Goal: Information Seeking & Learning: Learn about a topic

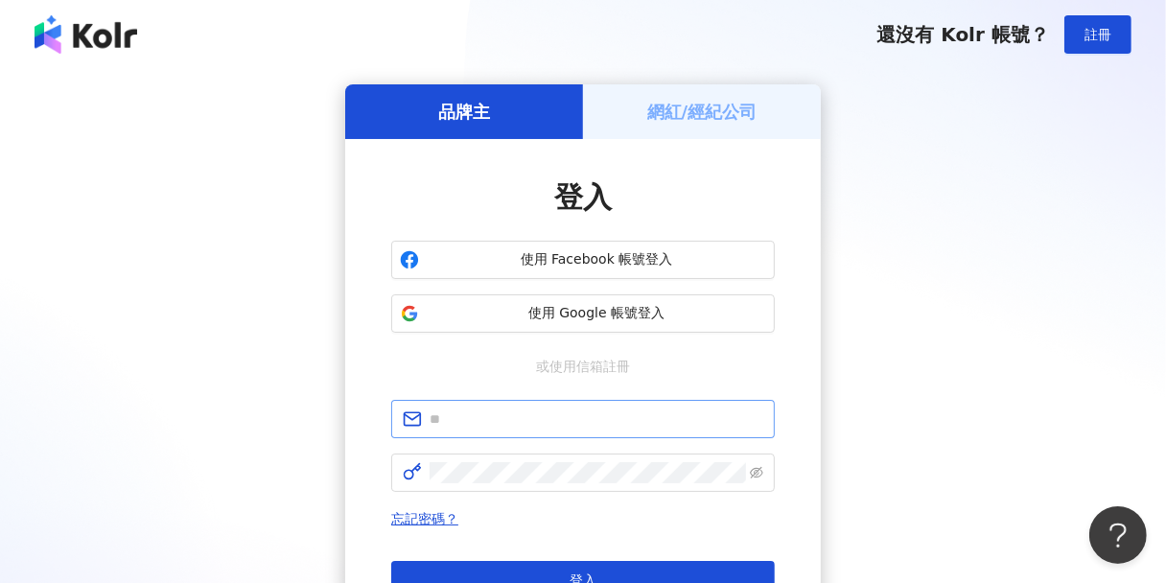
type input "**********"
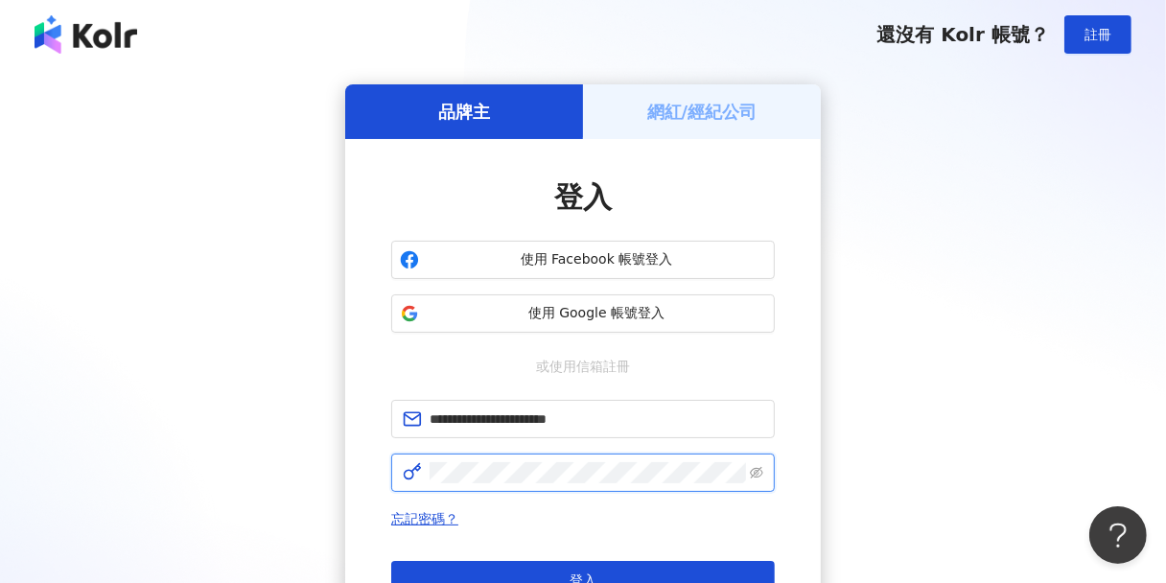
click button "登入" at bounding box center [582, 580] width 383 height 38
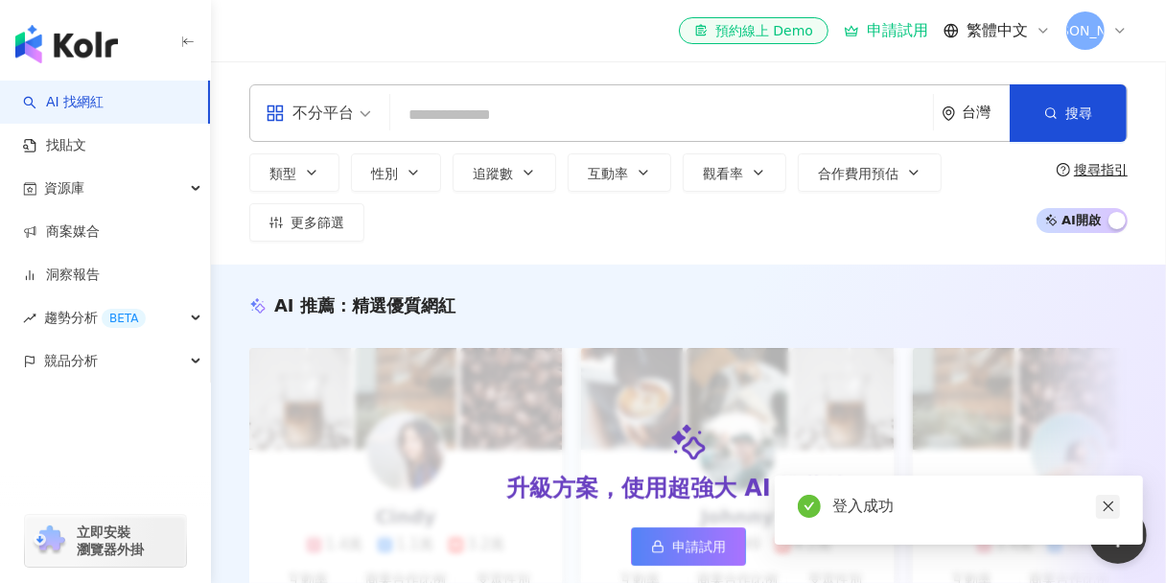
click at [1112, 506] on icon "close" at bounding box center [1108, 505] width 13 height 13
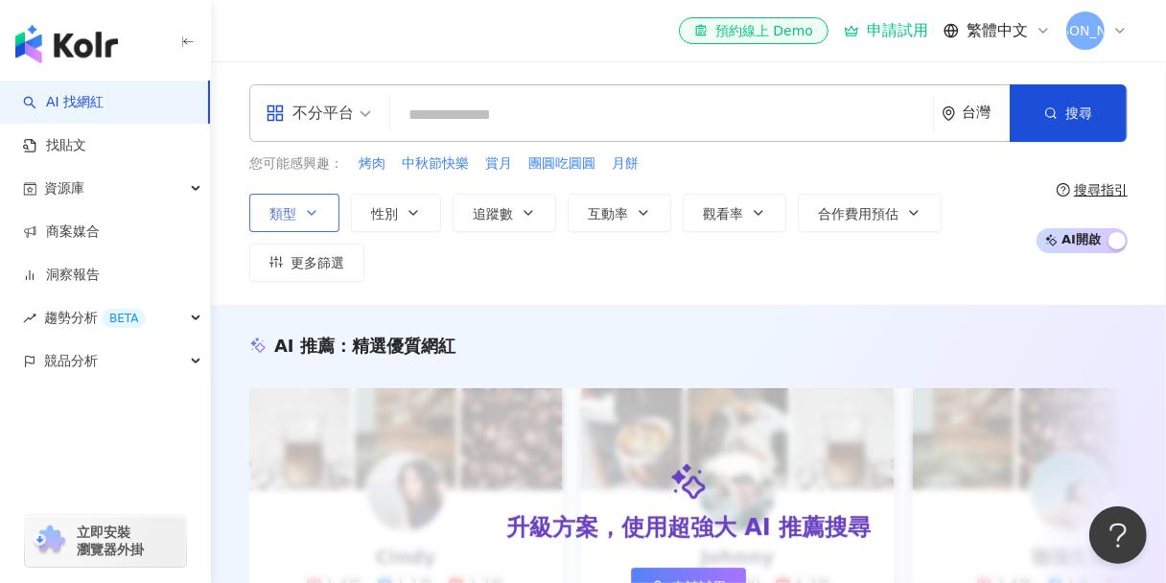
click at [301, 218] on button "類型" at bounding box center [294, 213] width 90 height 38
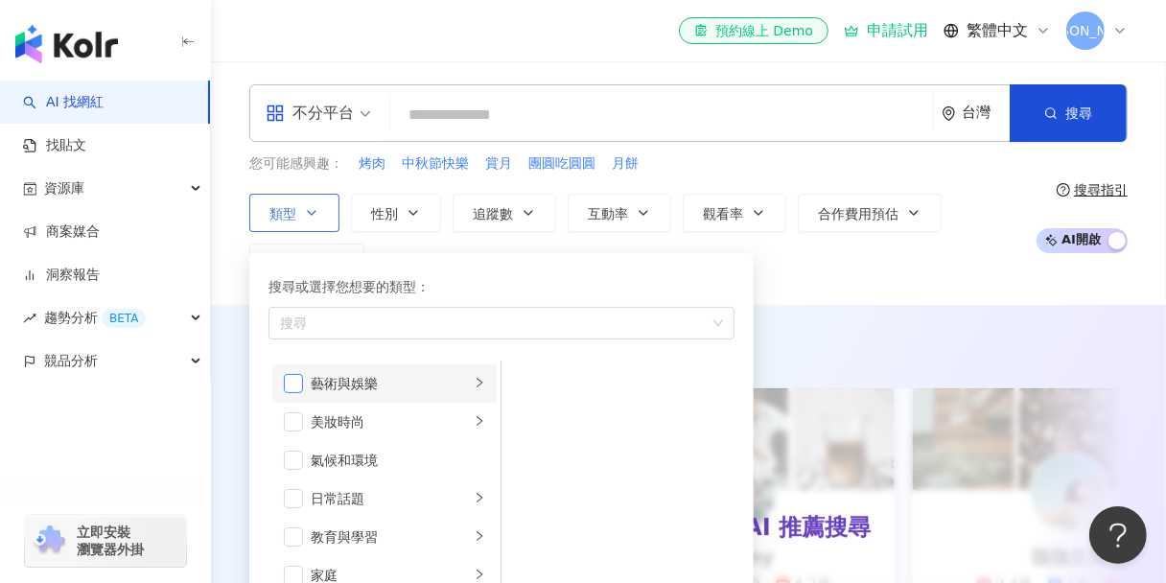
click at [299, 380] on span "button" at bounding box center [293, 383] width 19 height 19
click at [402, 226] on button "性別" at bounding box center [396, 213] width 90 height 38
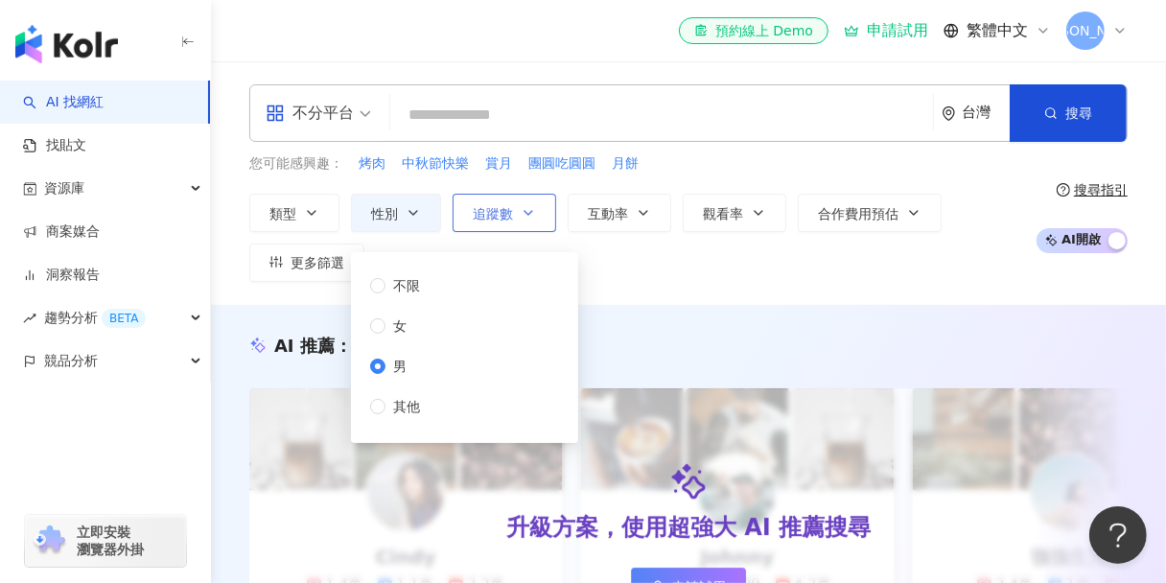
click at [485, 217] on span "追蹤數" at bounding box center [493, 213] width 40 height 15
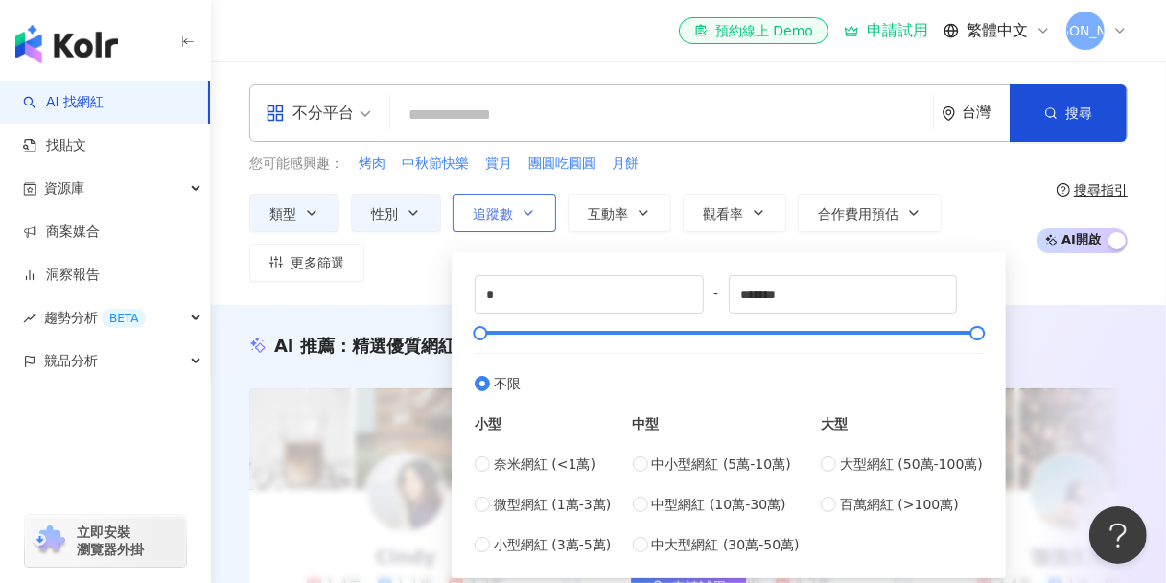
click at [518, 214] on button "追蹤數" at bounding box center [505, 213] width 104 height 38
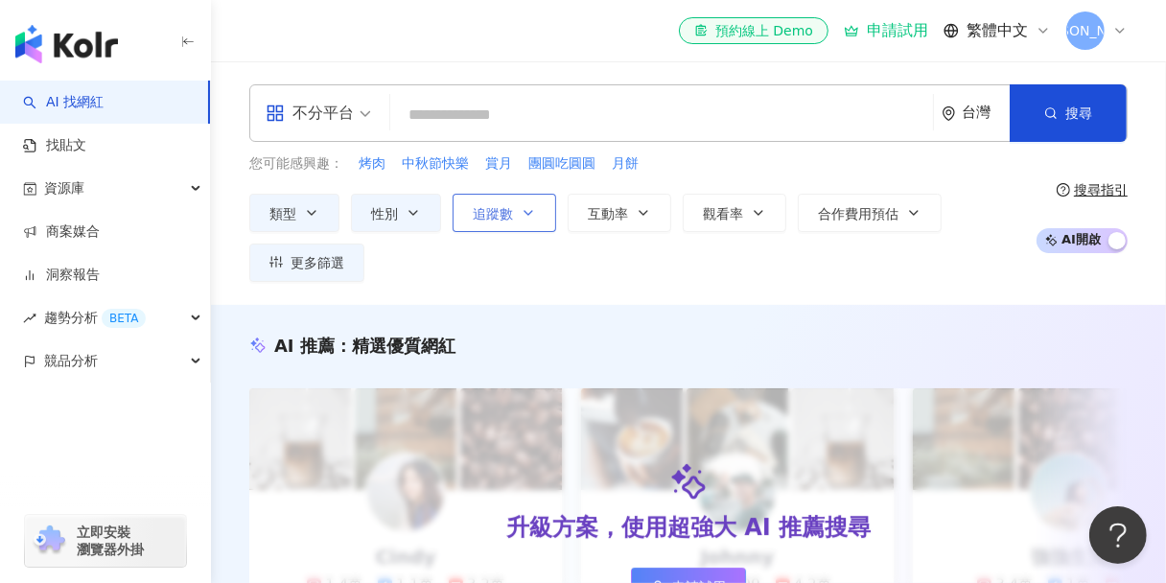
click at [535, 212] on button "追蹤數" at bounding box center [505, 213] width 104 height 38
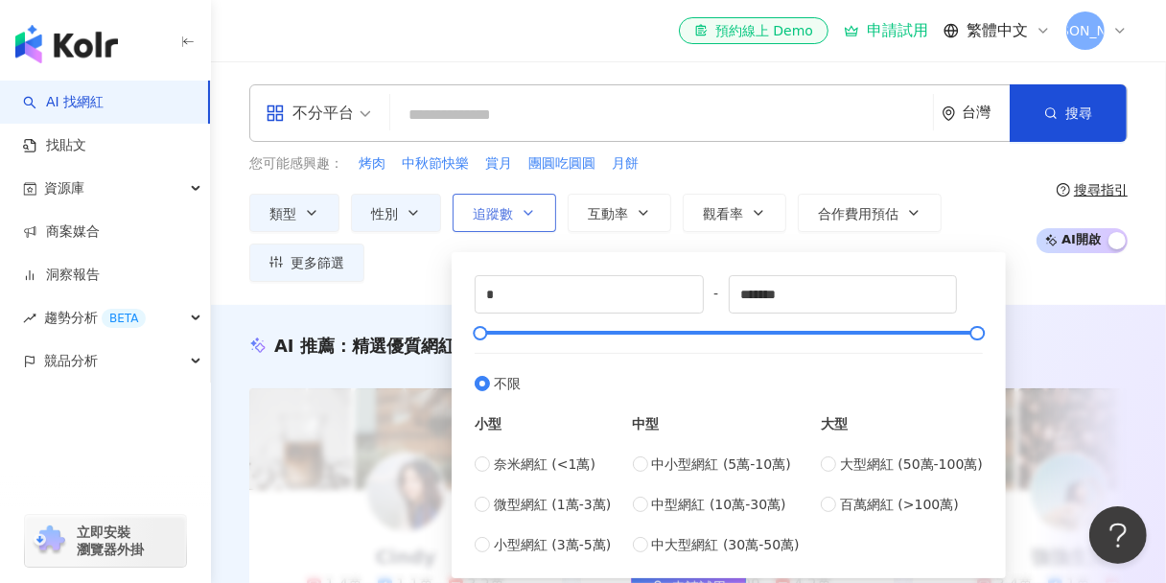
click at [529, 208] on icon "button" at bounding box center [528, 212] width 15 height 15
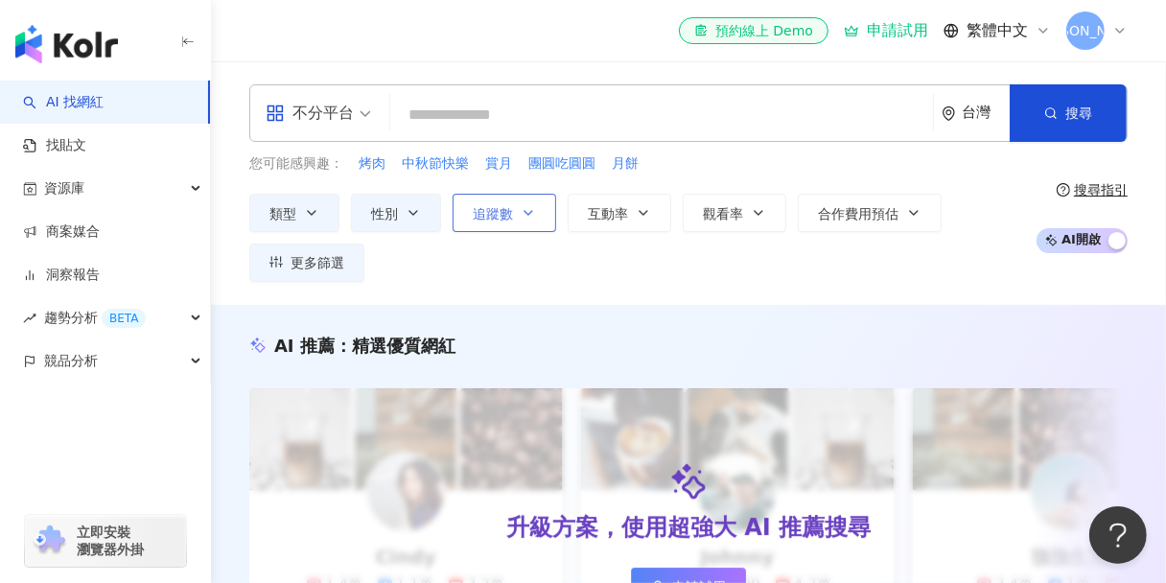
click at [529, 208] on icon "button" at bounding box center [528, 212] width 15 height 15
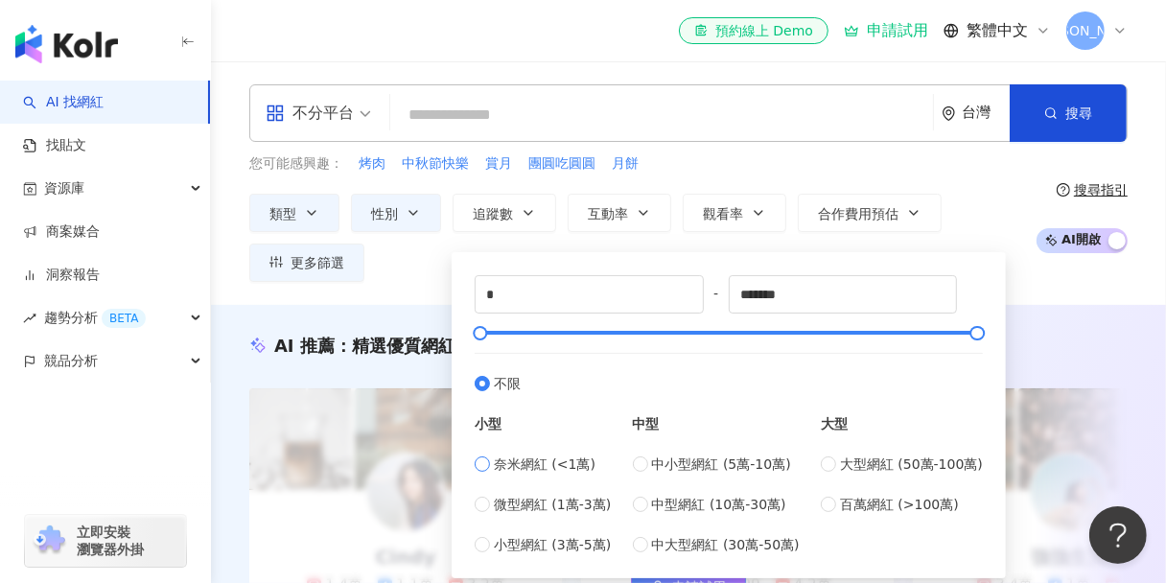
click at [516, 465] on span "奈米網紅 (<1萬)" at bounding box center [545, 463] width 102 height 21
type input "****"
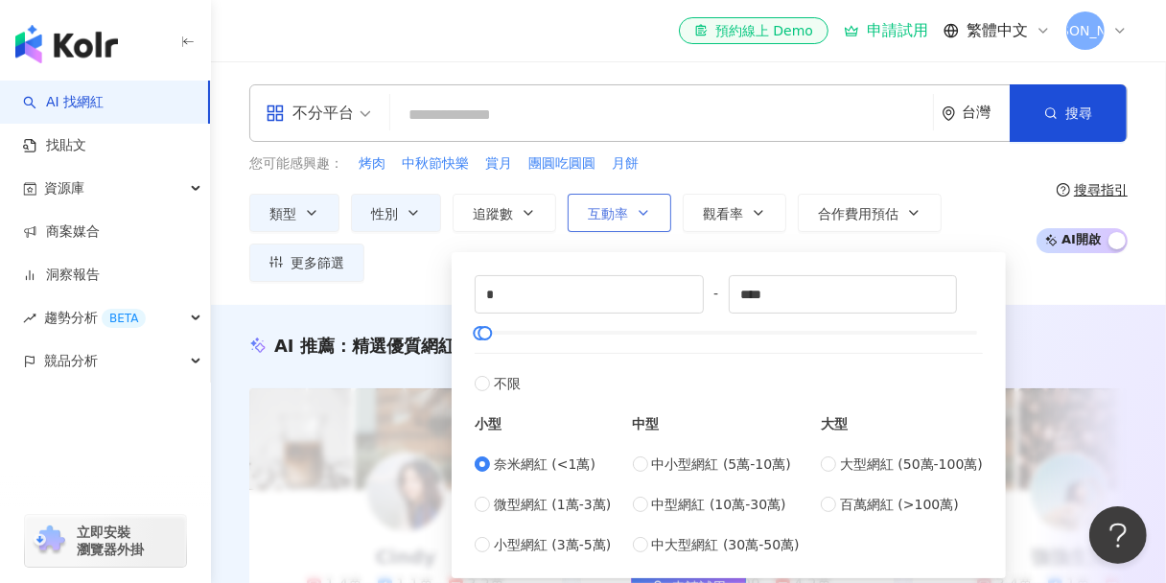
click at [636, 214] on icon "button" at bounding box center [643, 212] width 15 height 15
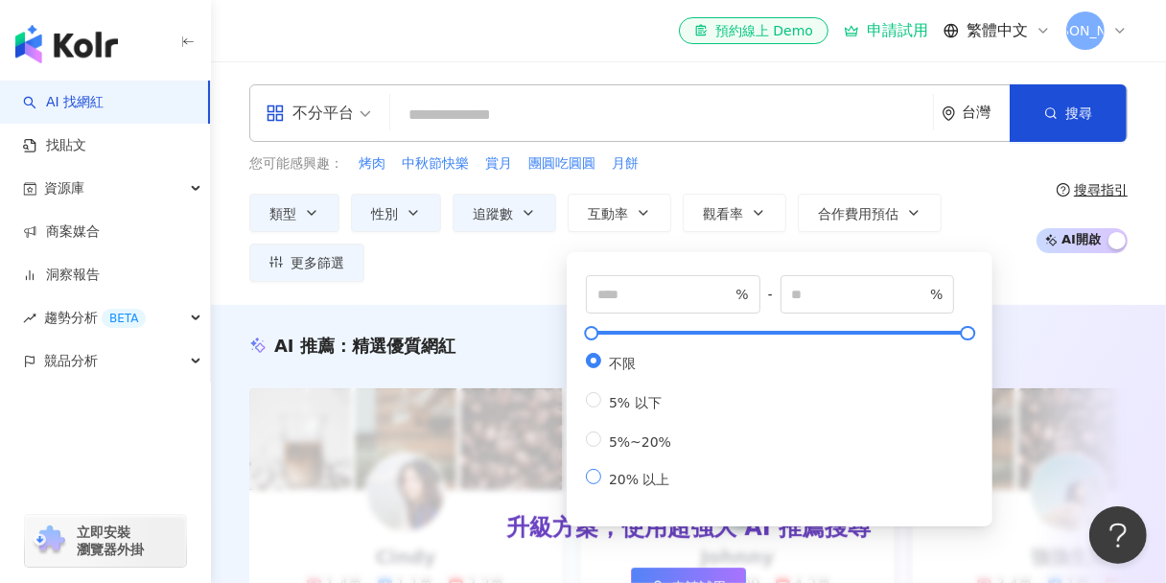
click at [628, 487] on span "20% 以上" at bounding box center [639, 479] width 77 height 15
type input "**"
click at [986, 217] on div "類型 性別 追蹤數 互動率 觀看率 合作費用預估 更多篩選 不限 女 男 其他 * - **** 不限 小型 奈米網紅 (<1萬) 微型網紅 (1萬-3萬) …" at bounding box center [637, 238] width 777 height 88
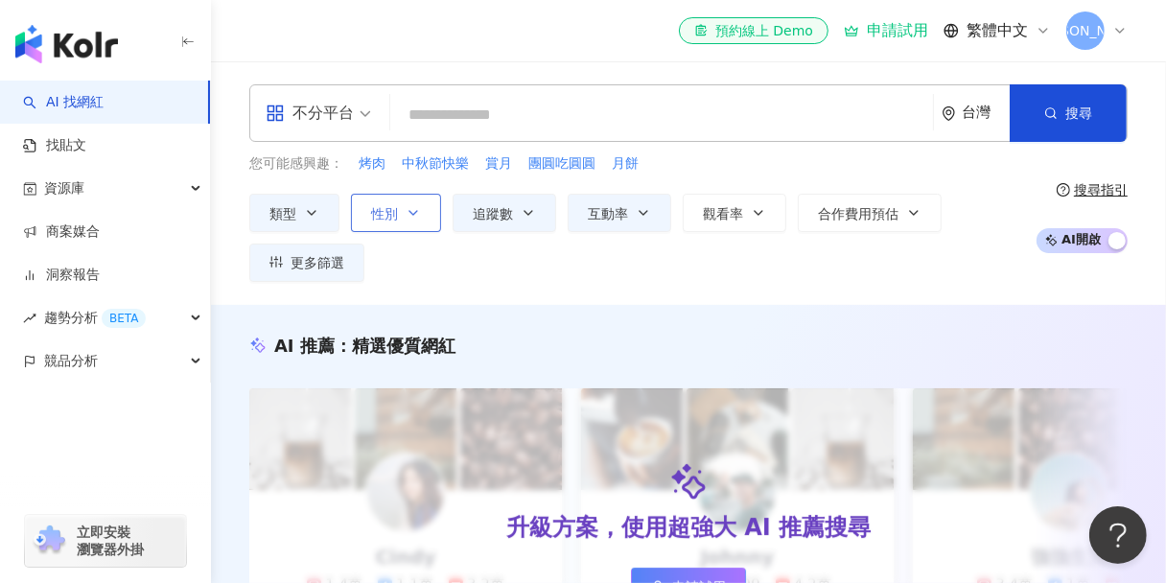
click at [400, 219] on button "性別" at bounding box center [396, 213] width 90 height 38
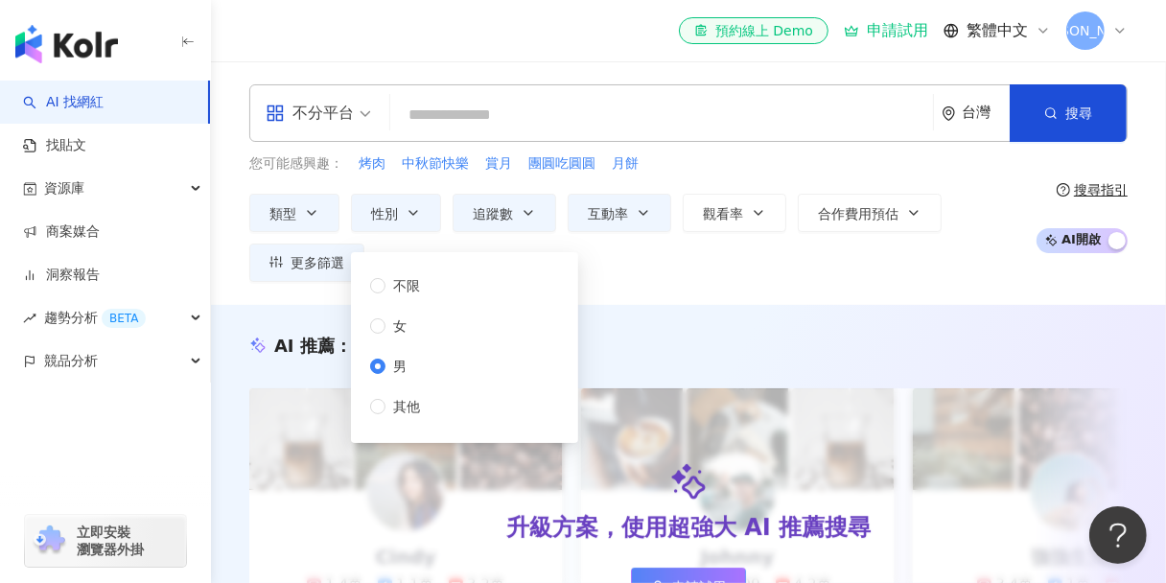
drag, startPoint x: 560, startPoint y: 273, endPoint x: 596, endPoint y: 269, distance: 36.6
click at [561, 273] on div "不限 女 男 其他" at bounding box center [464, 348] width 204 height 168
click at [726, 250] on div "類型 性別 追蹤數 互動率 觀看率 合作費用預估 更多篩選 不限 女 男 其他 * - **** 不限 小型 奈米網紅 (<1萬) 微型網紅 (1萬-3萬) …" at bounding box center [637, 238] width 777 height 88
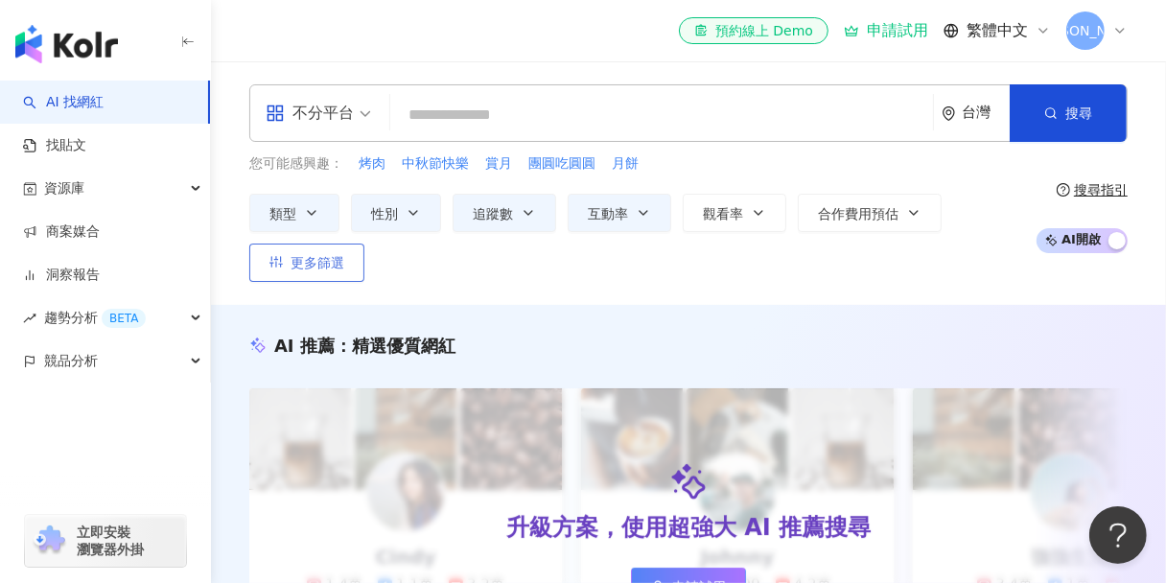
click at [333, 257] on span "更多篩選" at bounding box center [317, 262] width 54 height 15
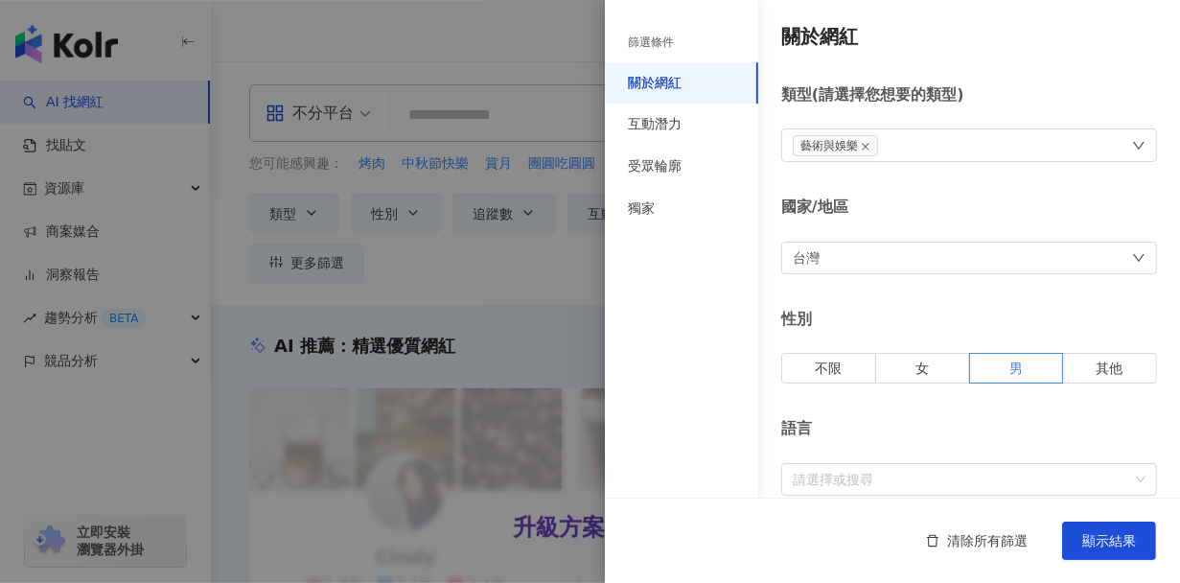
click at [520, 38] on div at bounding box center [590, 291] width 1180 height 583
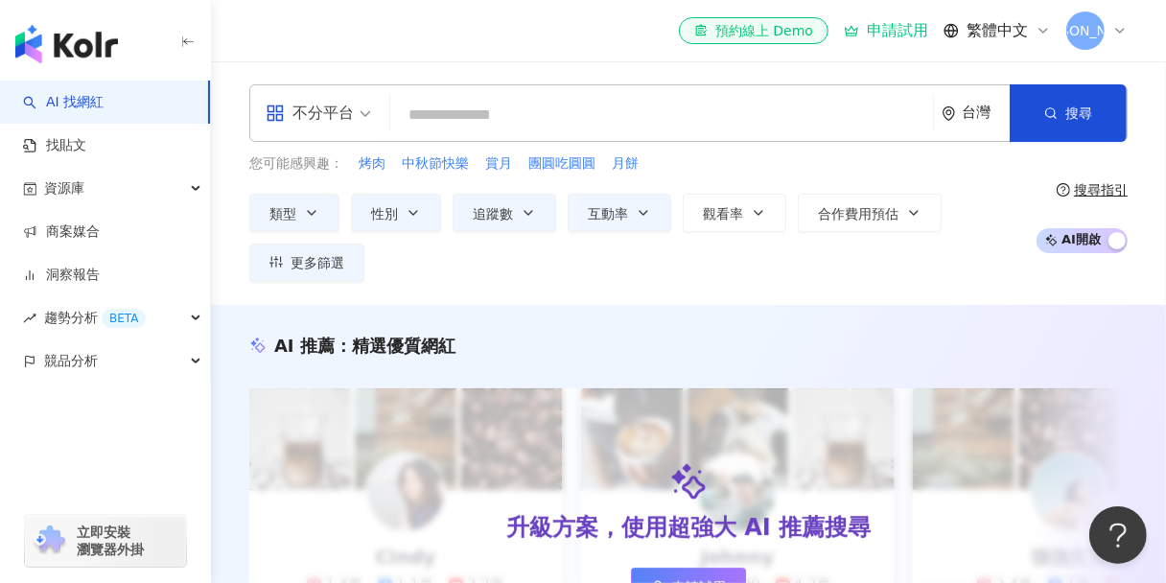
click at [569, 107] on input "search" at bounding box center [661, 115] width 527 height 36
click at [1065, 102] on button "搜尋" at bounding box center [1068, 113] width 117 height 58
click at [1074, 115] on span "搜尋" at bounding box center [1078, 112] width 27 height 15
click at [370, 109] on span "不分平台" at bounding box center [318, 113] width 105 height 31
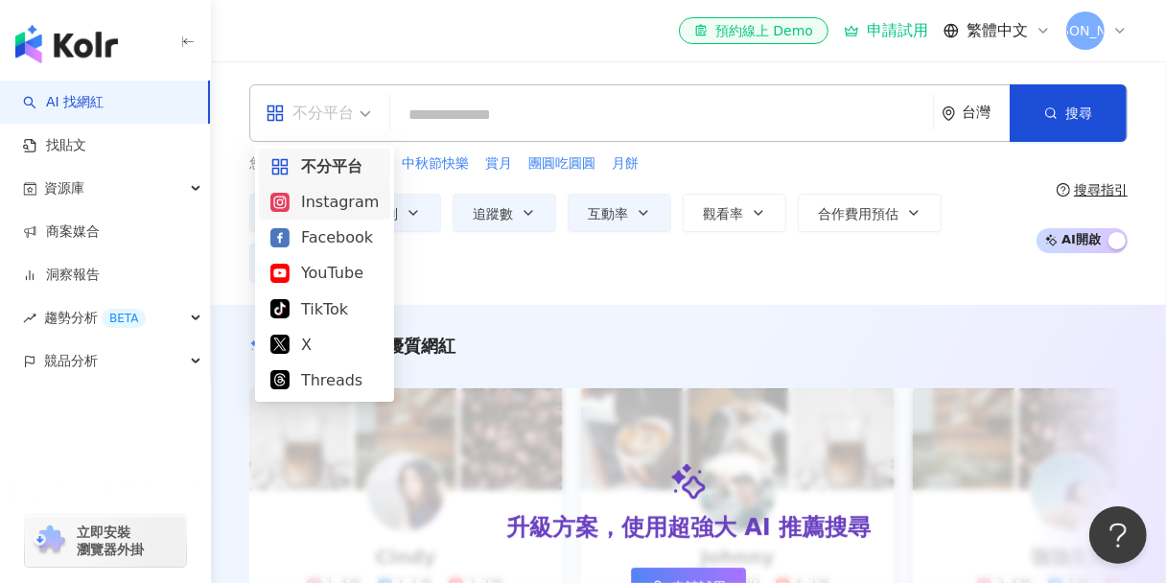
click at [333, 199] on div "Instagram" at bounding box center [324, 202] width 108 height 24
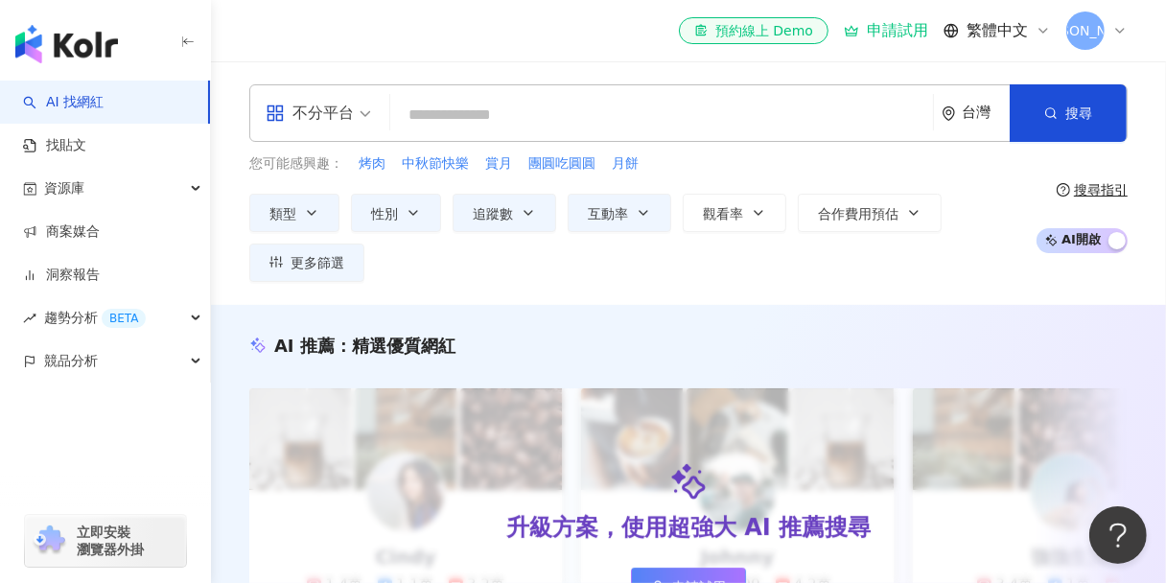
click at [465, 109] on input "search" at bounding box center [661, 115] width 527 height 36
click at [301, 211] on button "類型" at bounding box center [294, 213] width 90 height 38
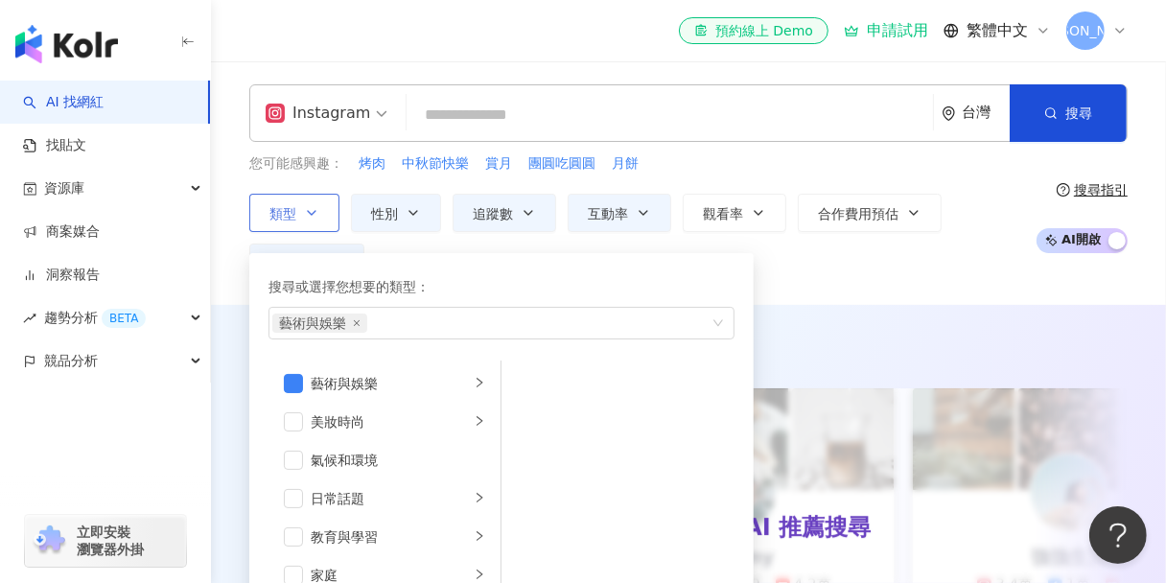
click at [301, 211] on button "類型 搜尋或選擇您想要的類型： 藝術與娛樂 藝術與娛樂 美妝時尚 氣候和環境 日常話題 教育與學習 家庭 財經 美食 命理占卜 遊戲 法政社會 生活風格 影視…" at bounding box center [294, 213] width 90 height 38
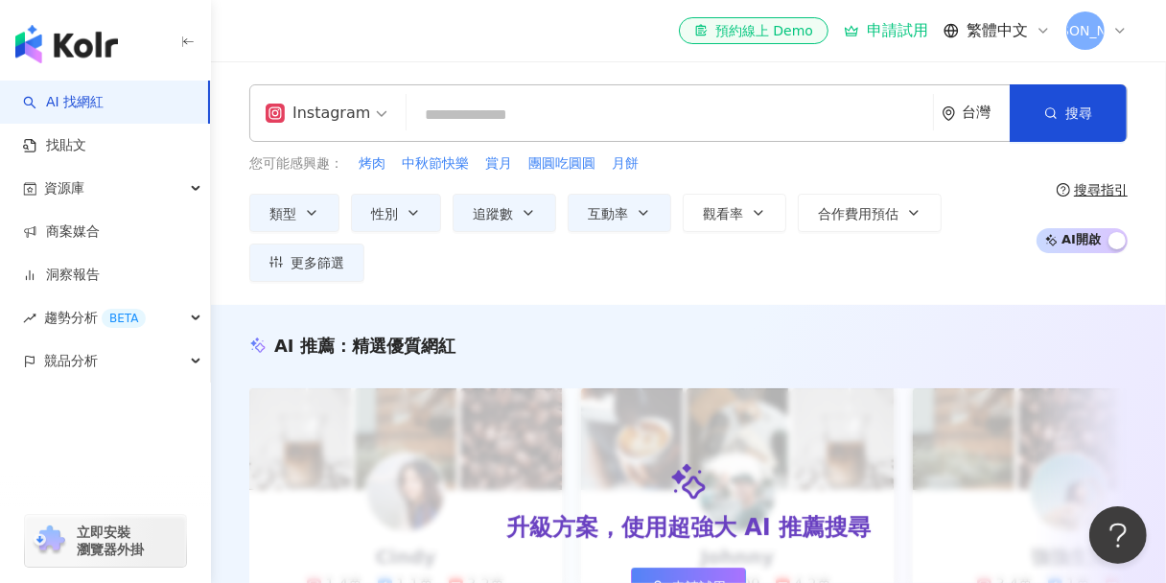
click at [441, 118] on input "search" at bounding box center [669, 115] width 511 height 36
click at [363, 162] on span "烤肉" at bounding box center [372, 163] width 27 height 19
type input "**"
click at [1061, 118] on button "搜尋" at bounding box center [1068, 113] width 117 height 58
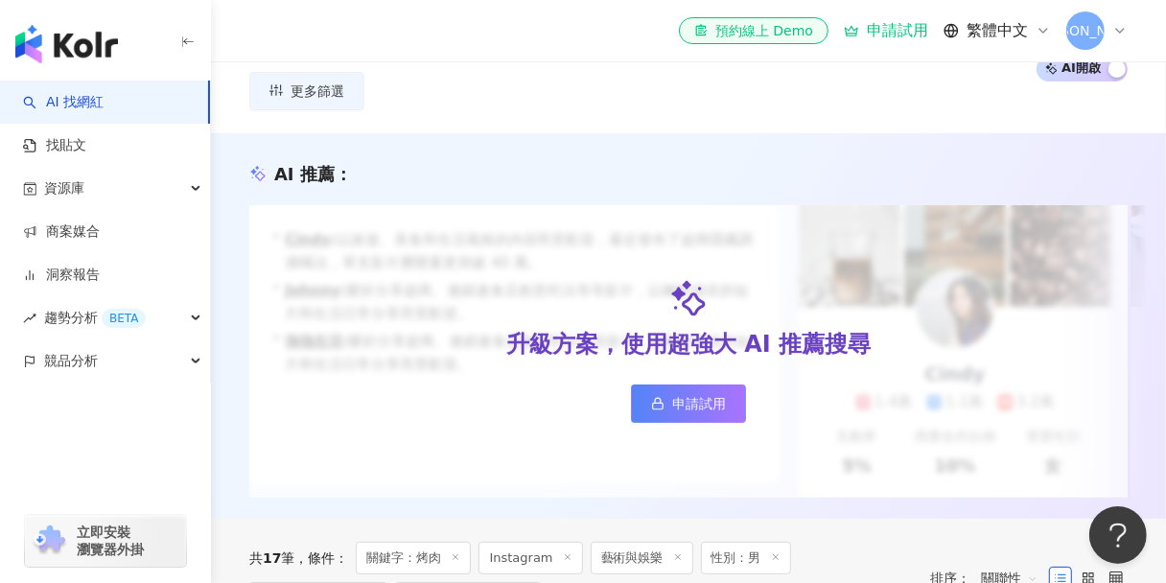
scroll to position [161, 0]
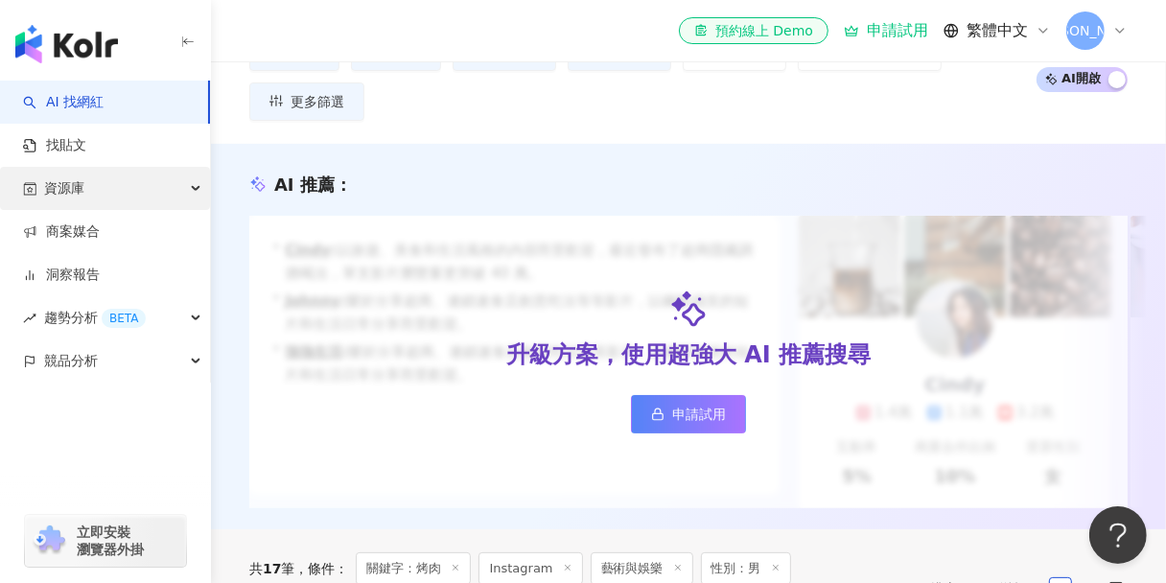
click at [70, 186] on span "資源庫" at bounding box center [64, 188] width 40 height 43
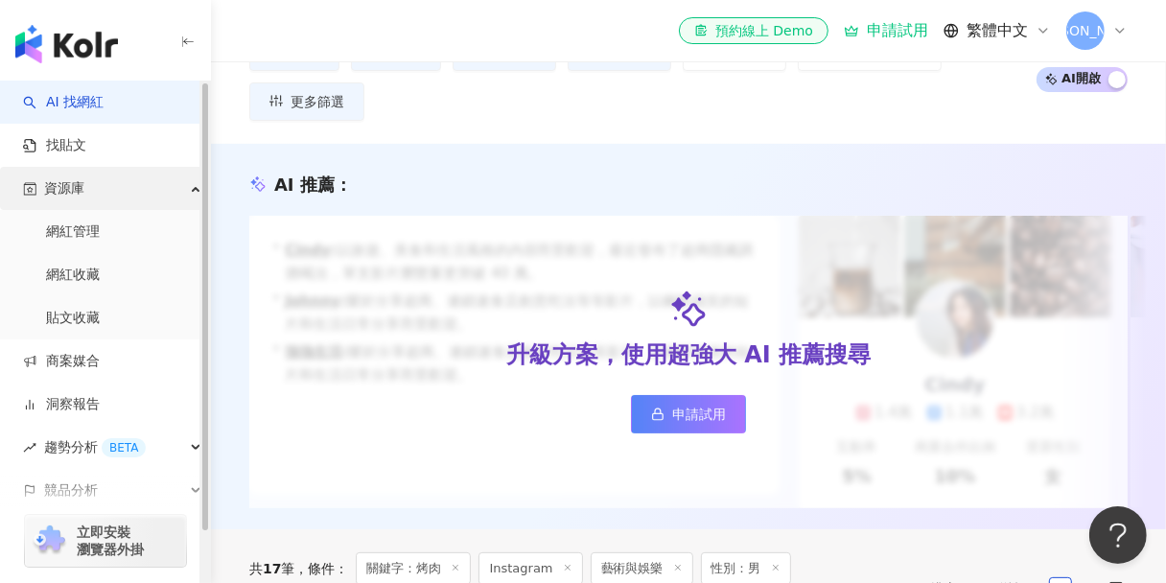
click at [73, 197] on span "資源庫" at bounding box center [64, 188] width 40 height 43
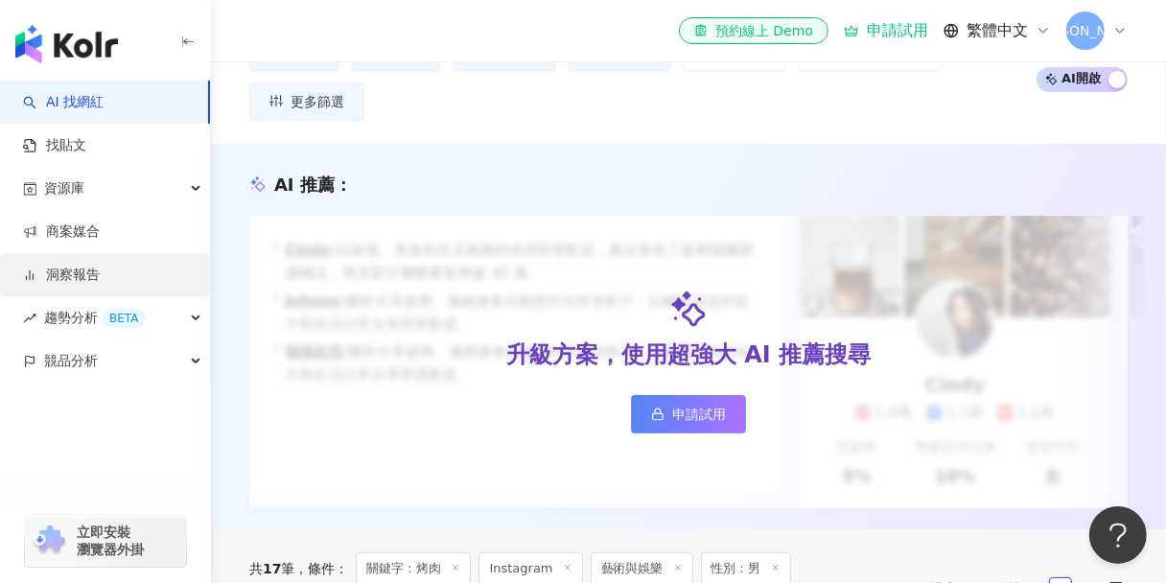
click at [86, 270] on link "洞察報告" at bounding box center [61, 275] width 77 height 19
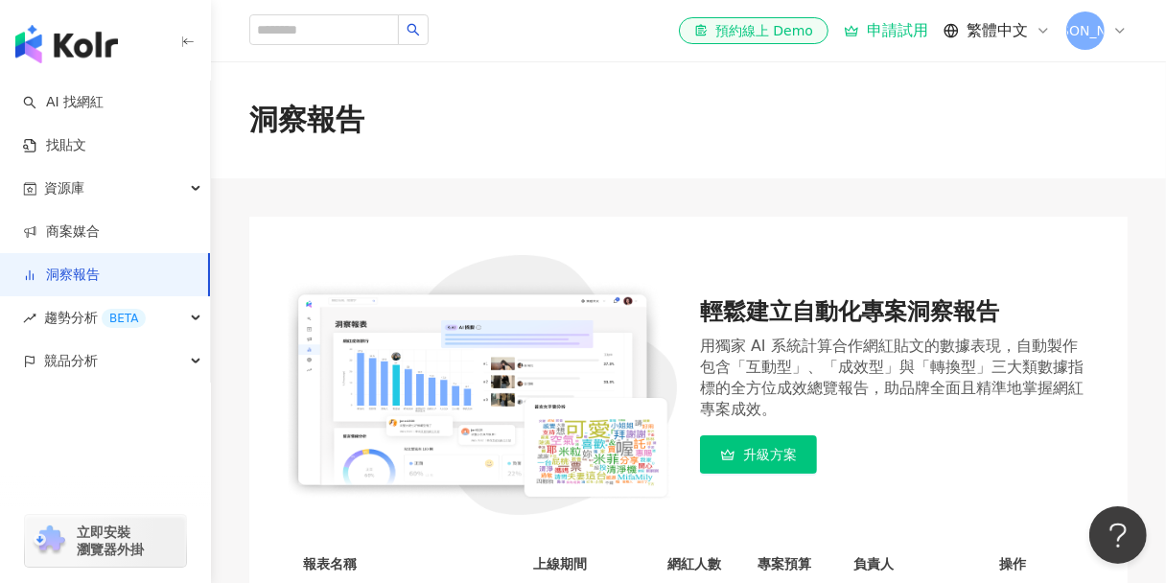
click at [101, 43] on img "button" at bounding box center [66, 44] width 103 height 38
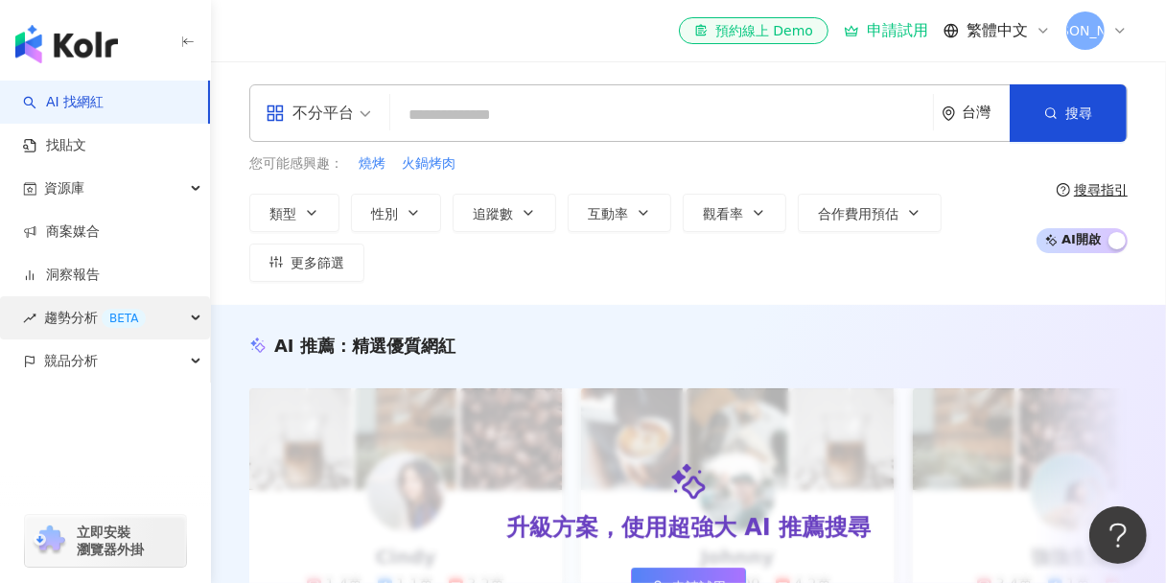
click at [181, 324] on div "趨勢分析 BETA" at bounding box center [105, 317] width 210 height 43
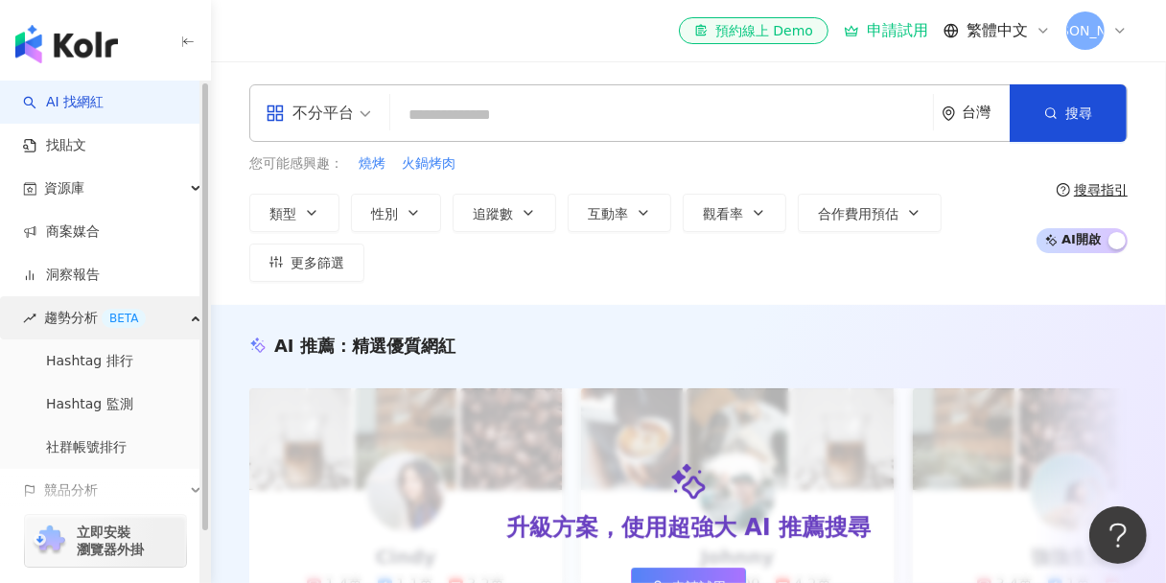
click at [183, 324] on div "趨勢分析 BETA" at bounding box center [105, 317] width 210 height 43
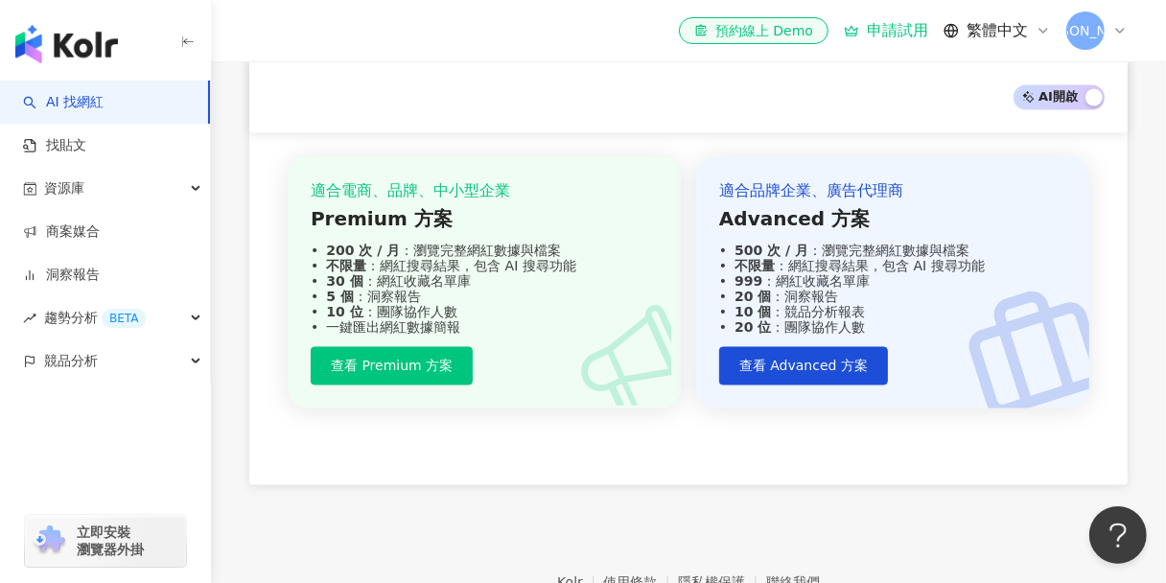
scroll to position [2151, 0]
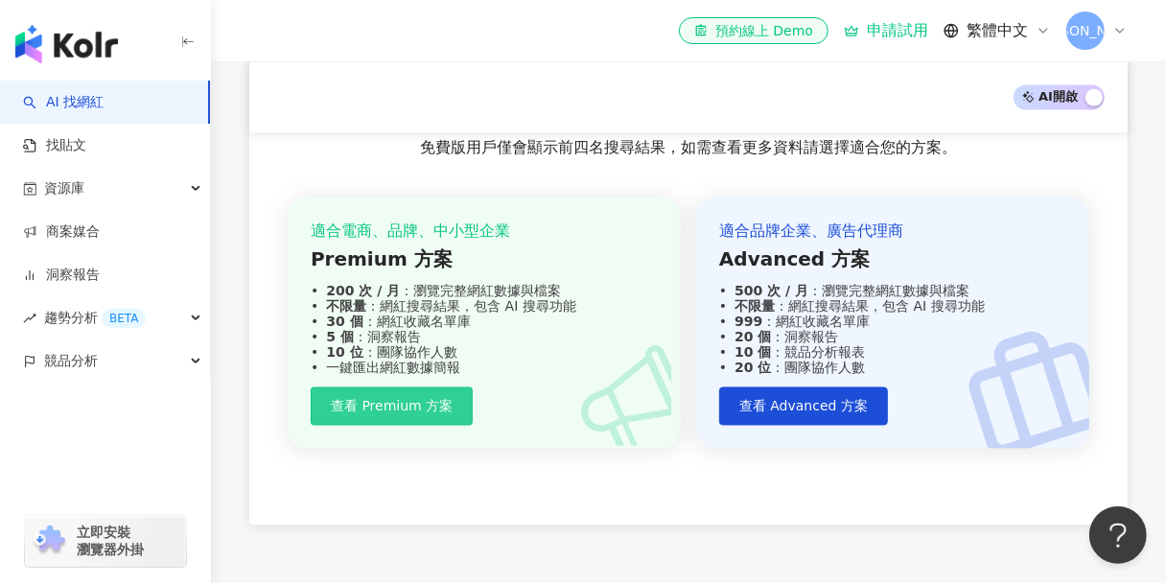
click at [409, 399] on span "查看 Premium 方案" at bounding box center [392, 406] width 122 height 15
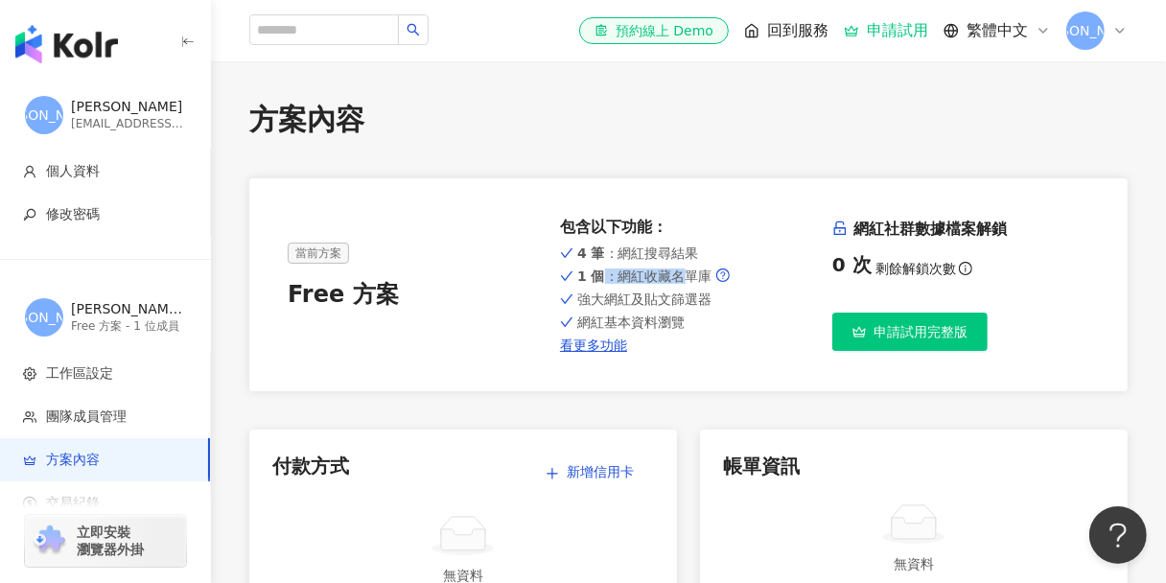
drag, startPoint x: 601, startPoint y: 279, endPoint x: 685, endPoint y: 274, distance: 84.5
click at [685, 274] on span "1 個 ：網紅收藏名單庫" at bounding box center [644, 275] width 135 height 15
click at [685, 295] on span "強大網紅及貼文篩選器" at bounding box center [644, 298] width 134 height 15
drag, startPoint x: 678, startPoint y: 322, endPoint x: 600, endPoint y: 317, distance: 77.8
click at [600, 317] on span "網紅基本資料瀏覽" at bounding box center [630, 321] width 107 height 15
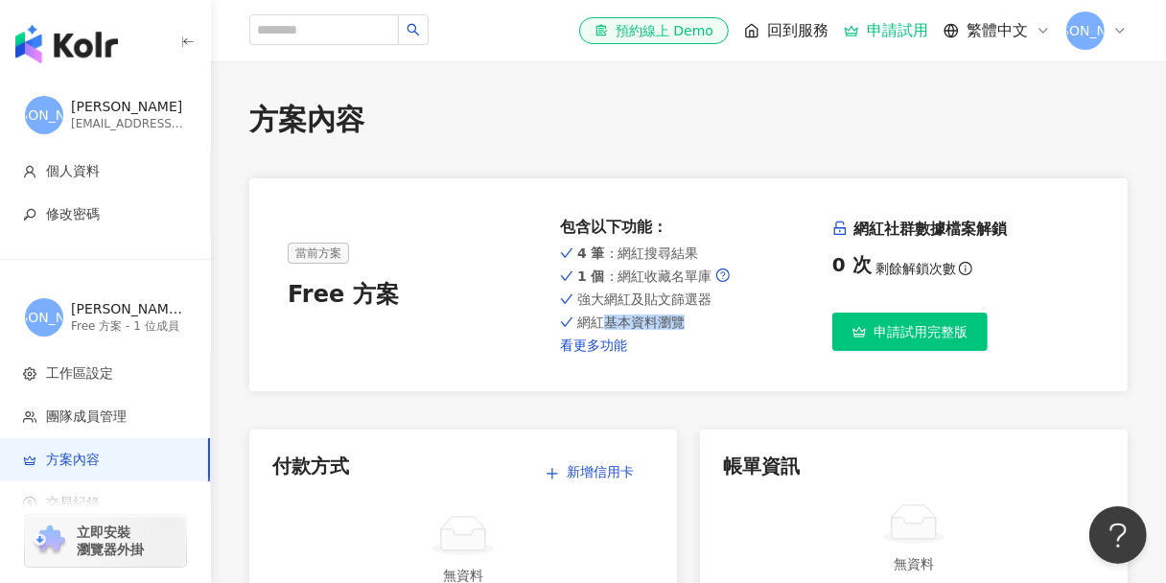
click at [624, 343] on link "看更多功能" at bounding box center [688, 344] width 257 height 15
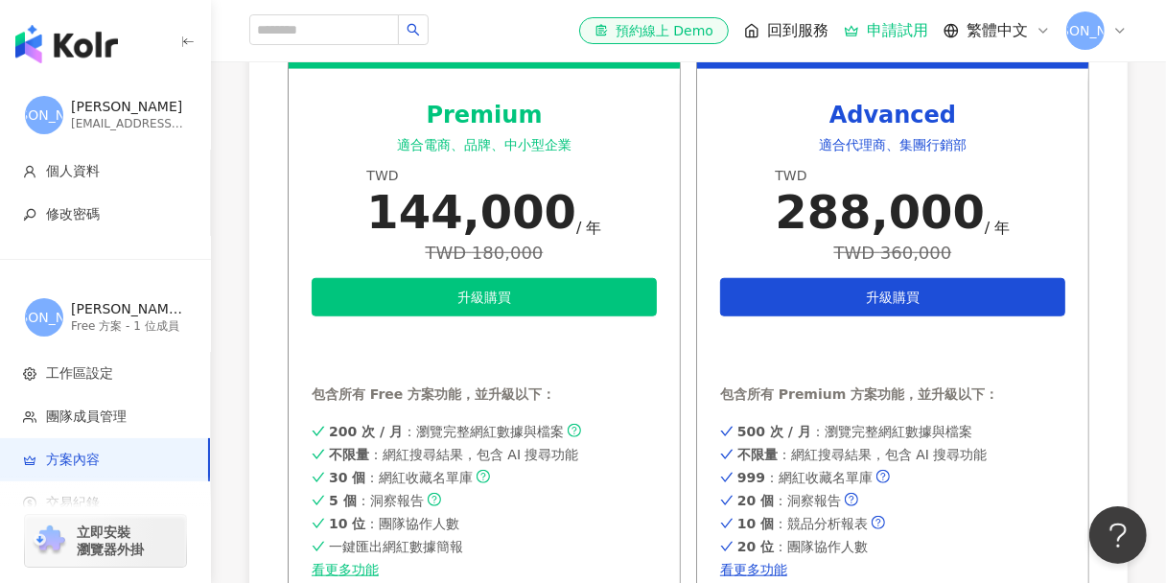
scroll to position [767, 0]
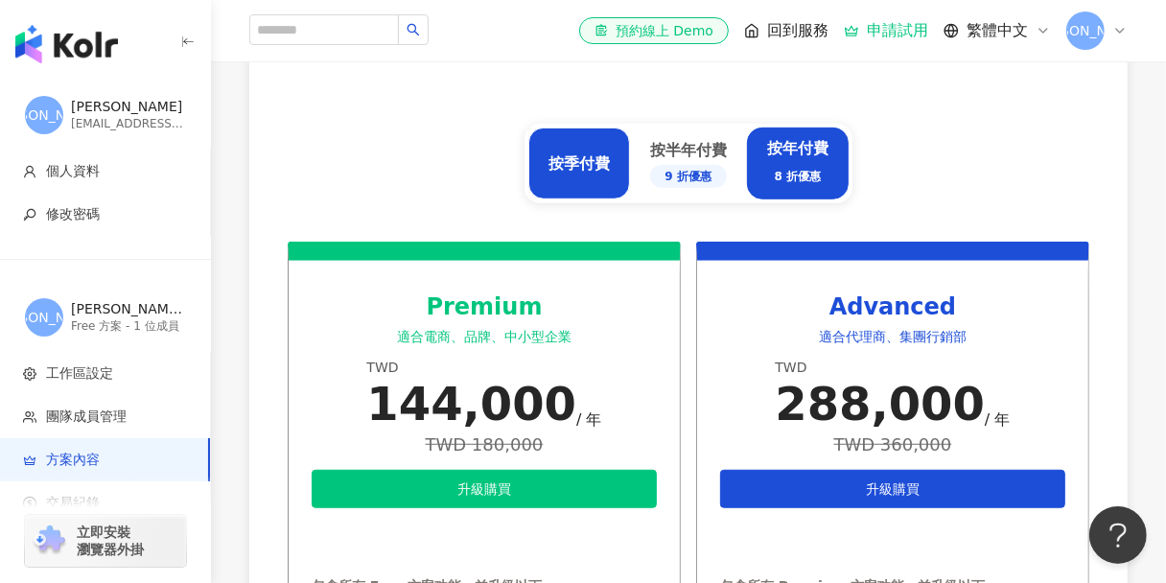
click at [587, 176] on div "按季付費" at bounding box center [579, 164] width 102 height 72
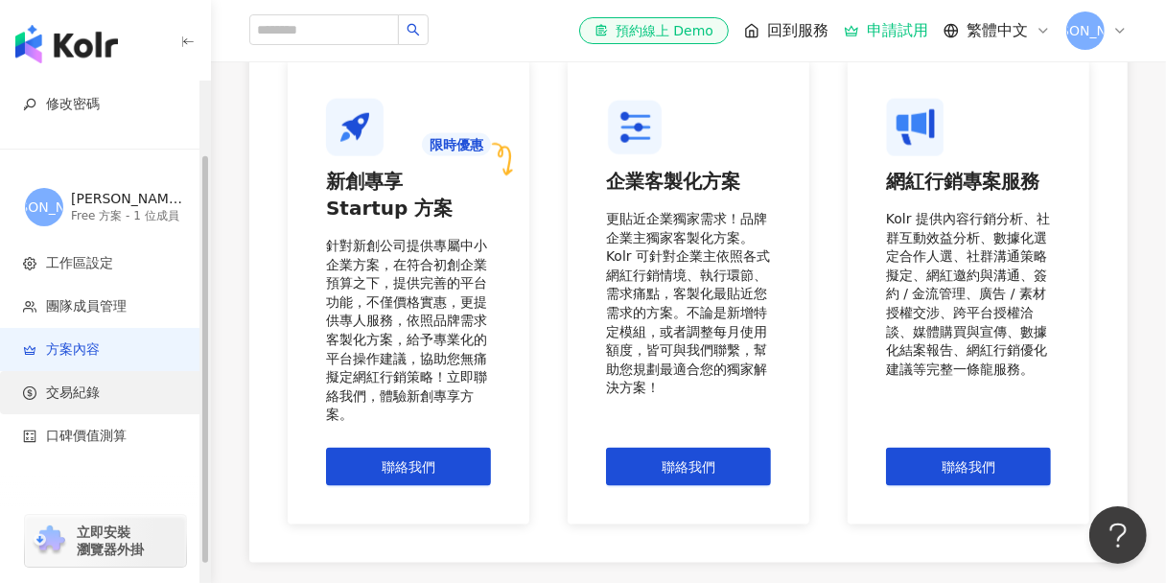
scroll to position [0, 0]
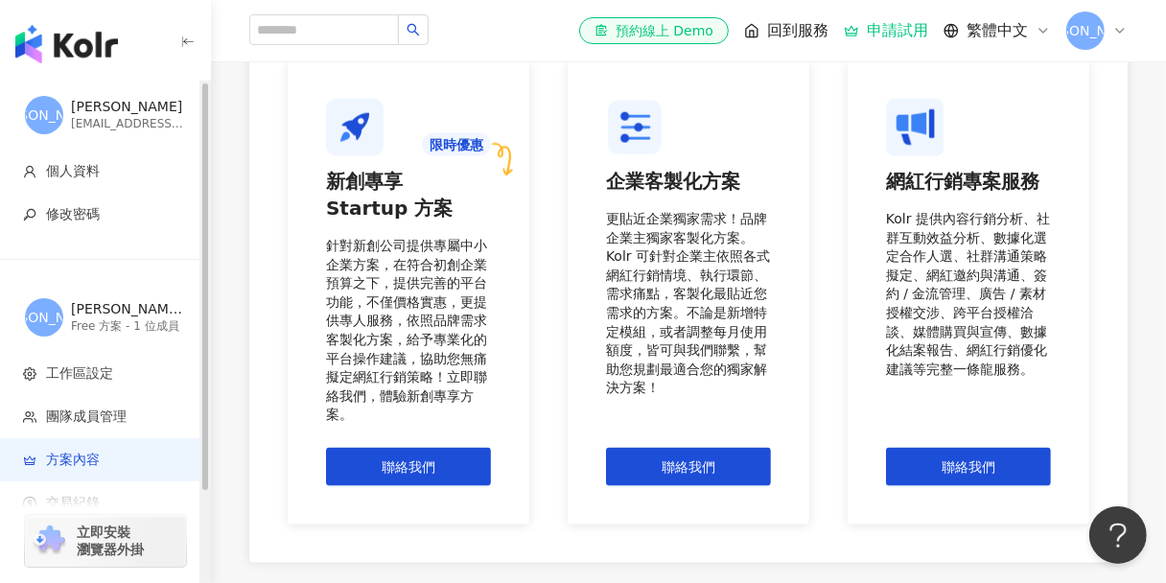
click at [71, 44] on img "button" at bounding box center [66, 44] width 103 height 38
